Goal: Task Accomplishment & Management: Manage account settings

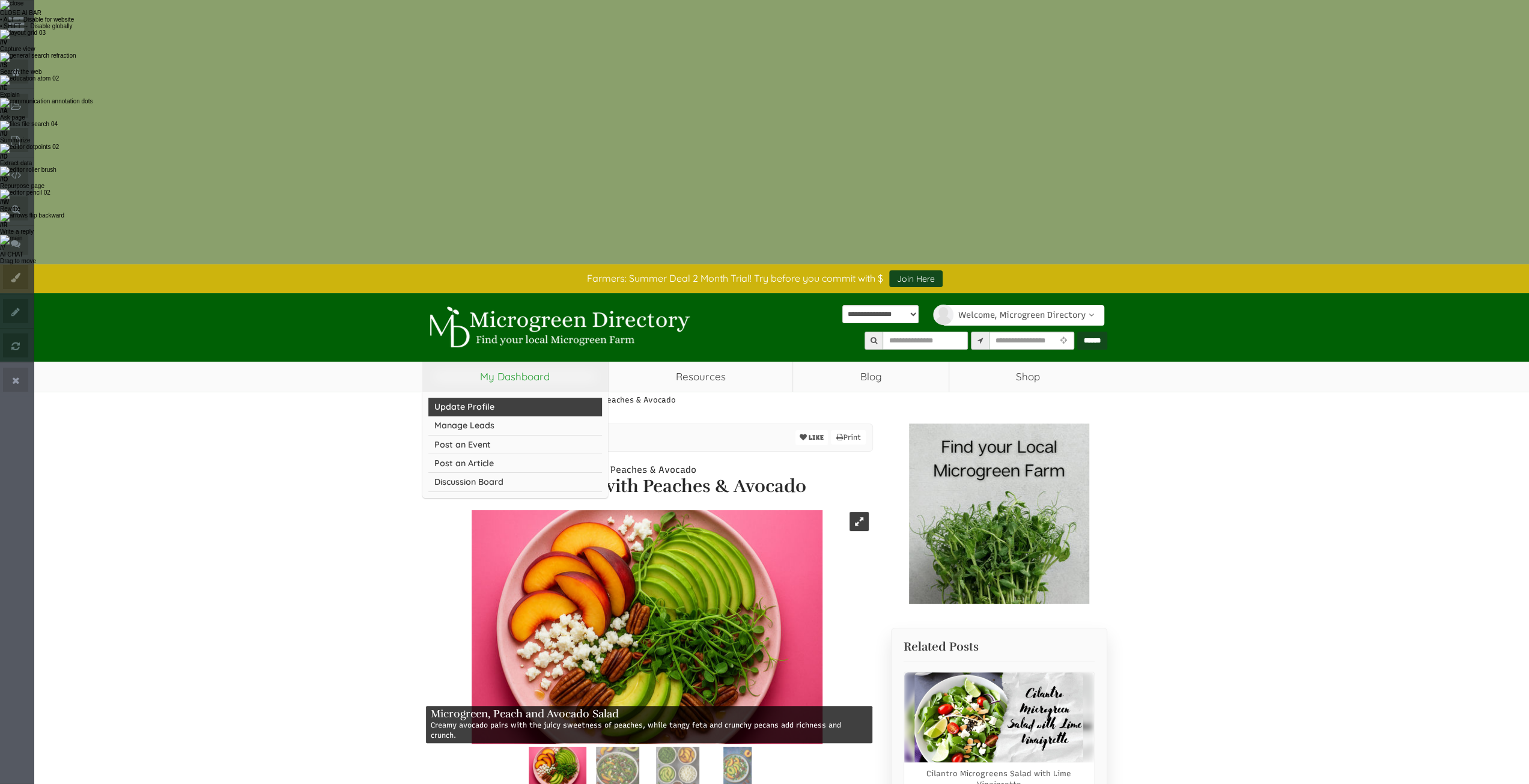
click at [477, 398] on link "Update Profile" at bounding box center [515, 407] width 174 height 18
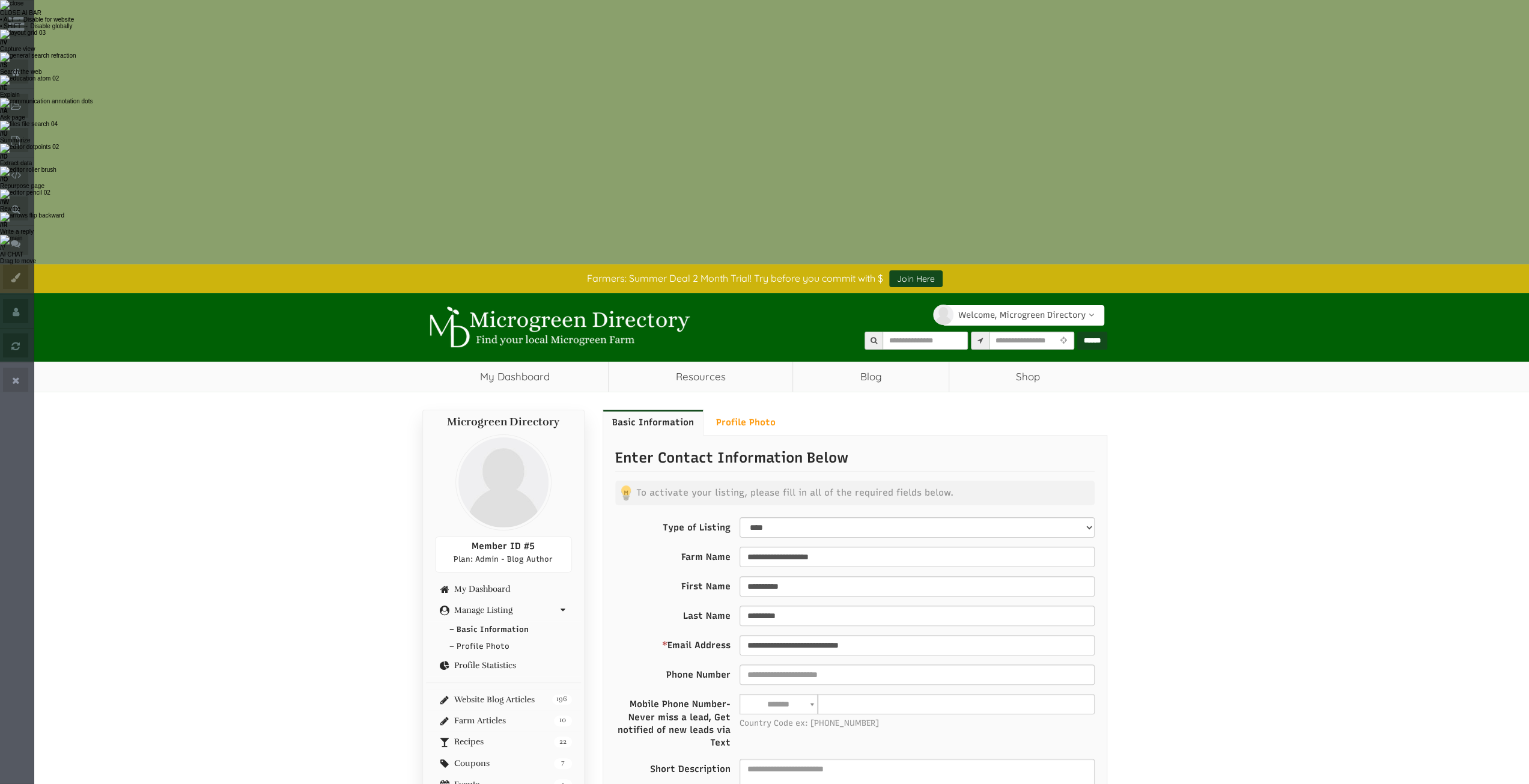
select select "Language Translate Widget"
click at [480, 737] on link "22 Recipes" at bounding box center [503, 741] width 137 height 9
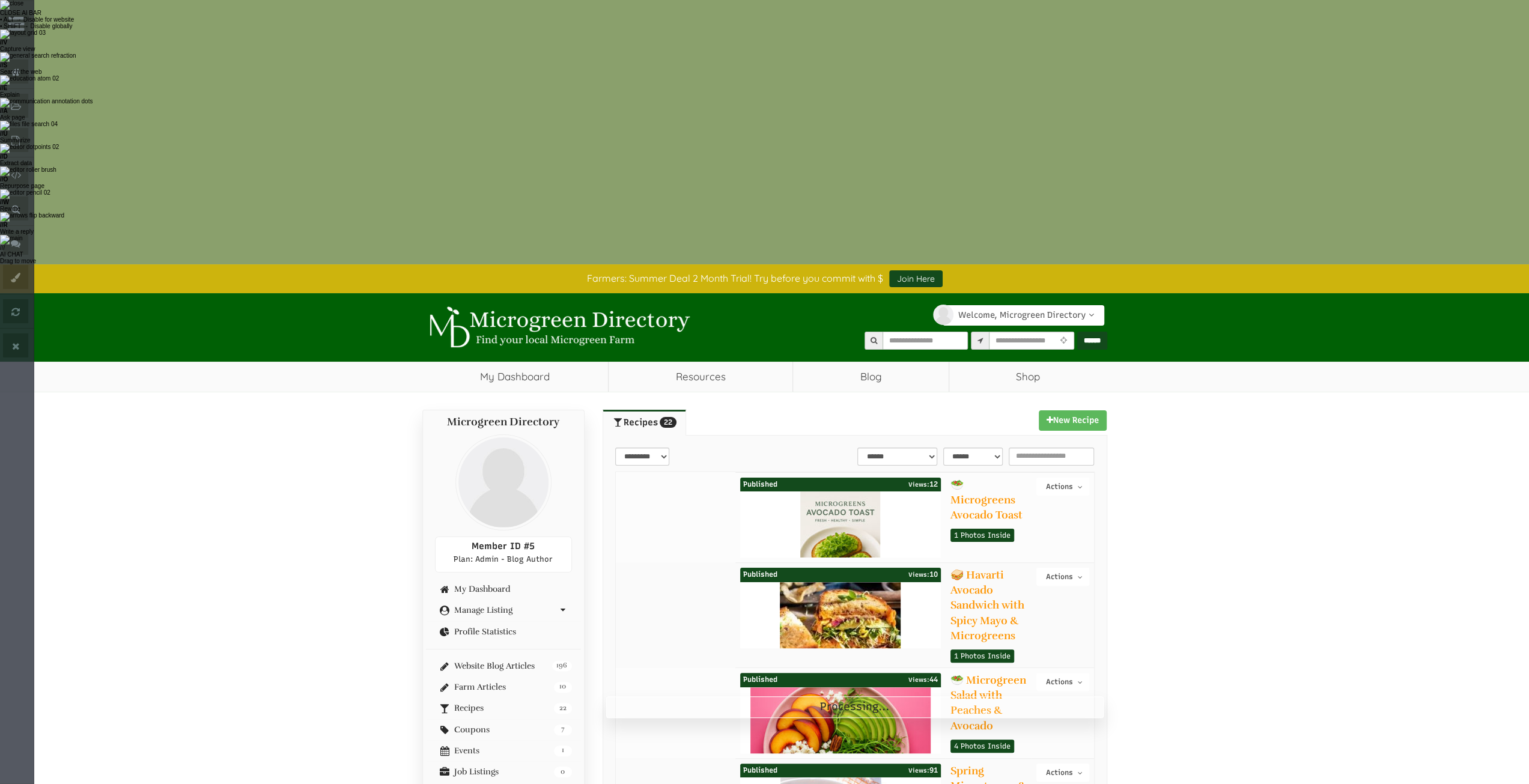
select select "Language Translate Widget"
